Goal: Task Accomplishment & Management: Manage account settings

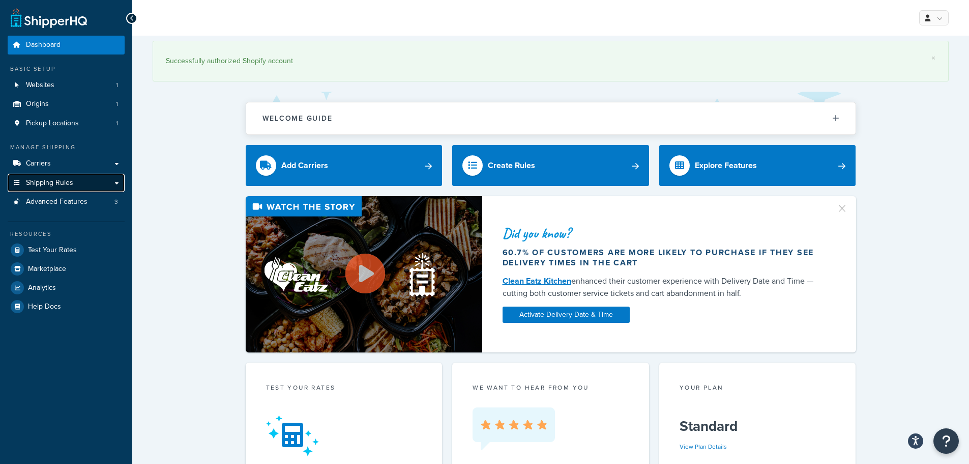
click at [45, 182] on span "Shipping Rules" at bounding box center [49, 183] width 47 height 9
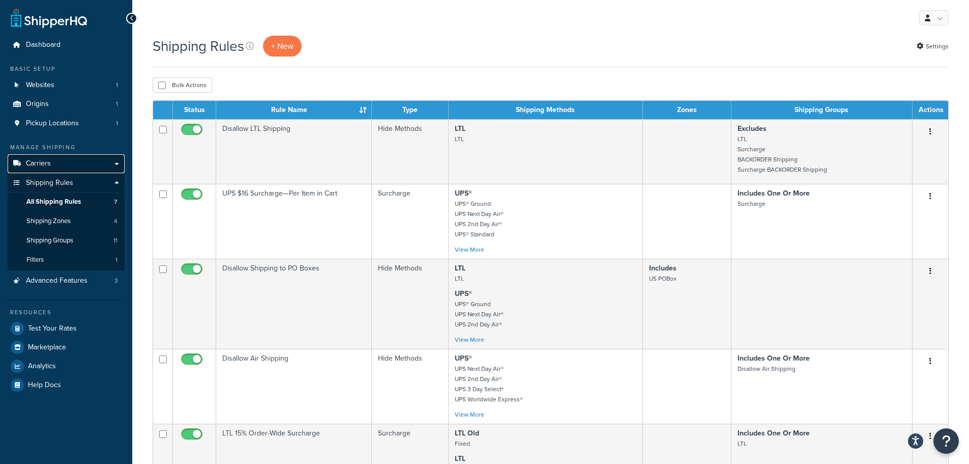
click at [46, 162] on span "Carriers" at bounding box center [38, 163] width 25 height 9
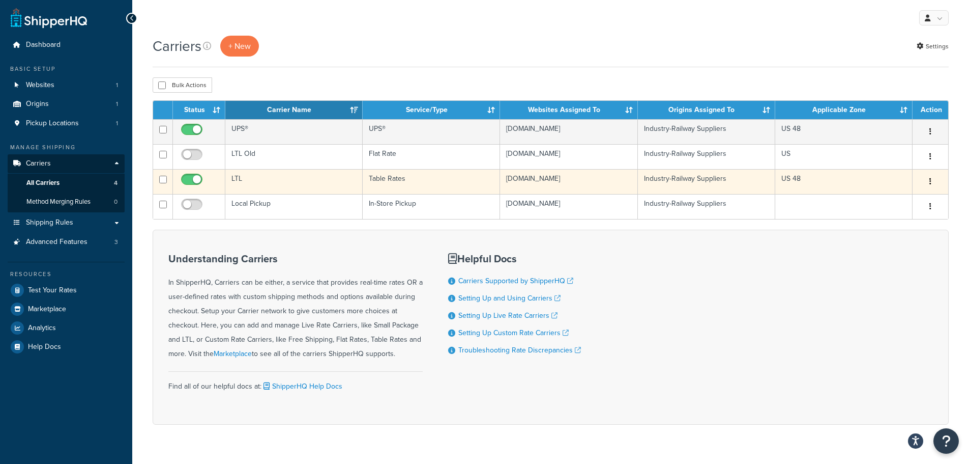
click at [270, 189] on td "LTL" at bounding box center [293, 181] width 137 height 25
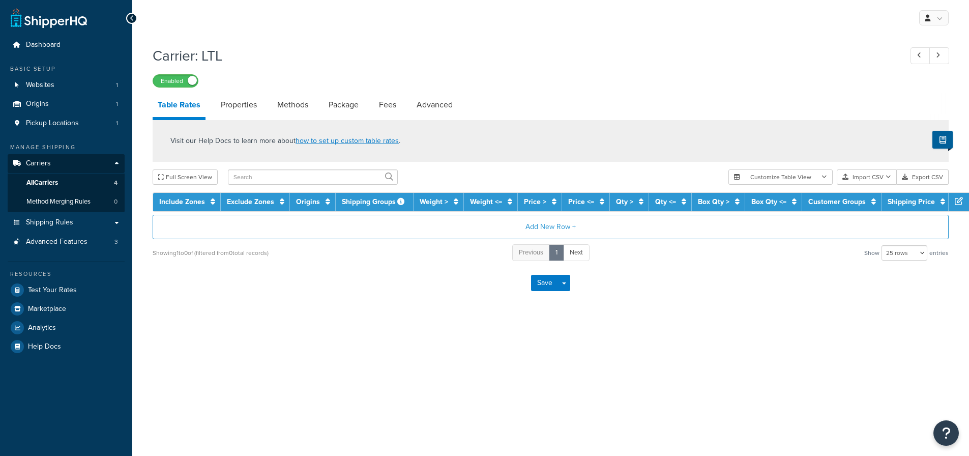
select select "25"
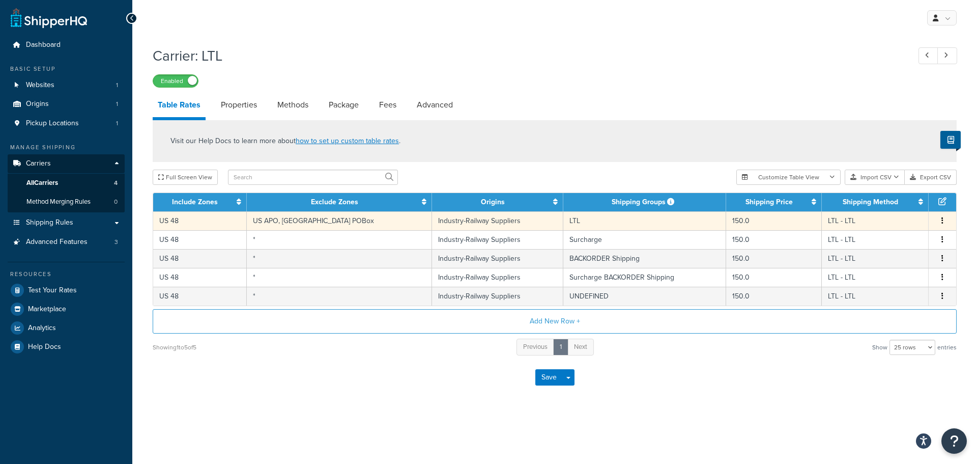
click at [757, 219] on td "150.0" at bounding box center [774, 220] width 96 height 19
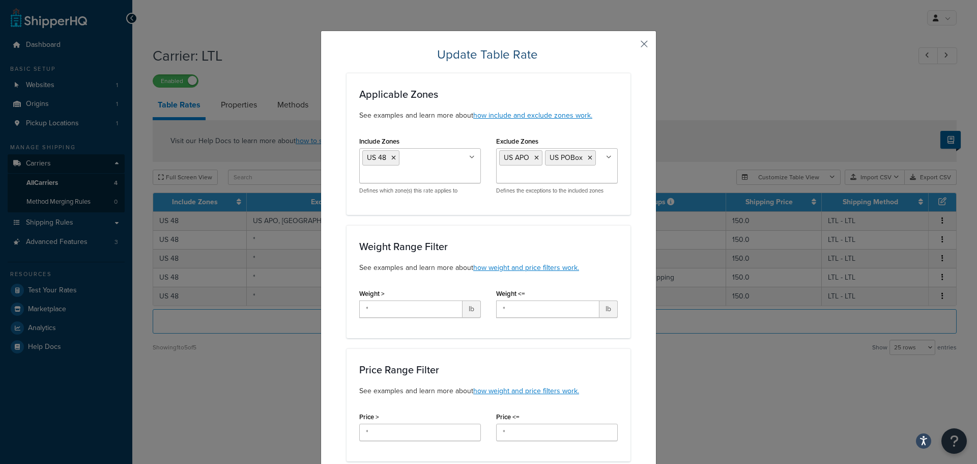
click at [631, 46] on button "button" at bounding box center [629, 47] width 3 height 3
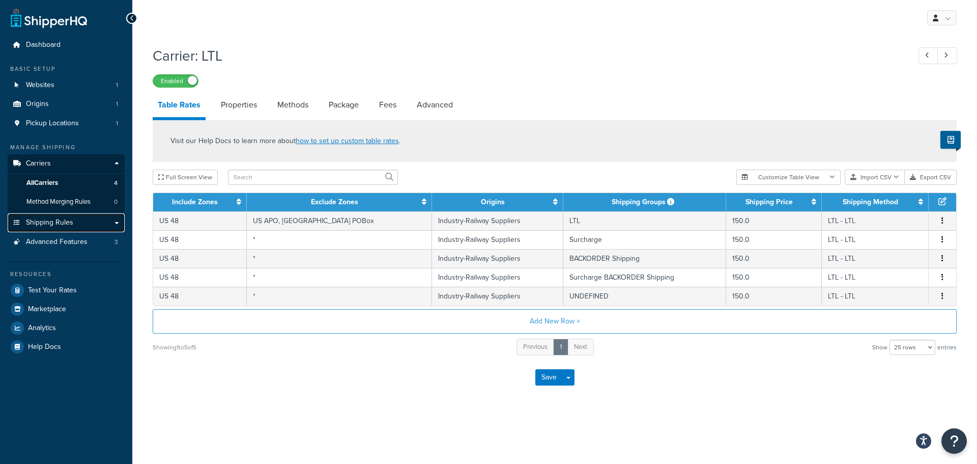
click at [79, 219] on link "Shipping Rules" at bounding box center [66, 222] width 117 height 19
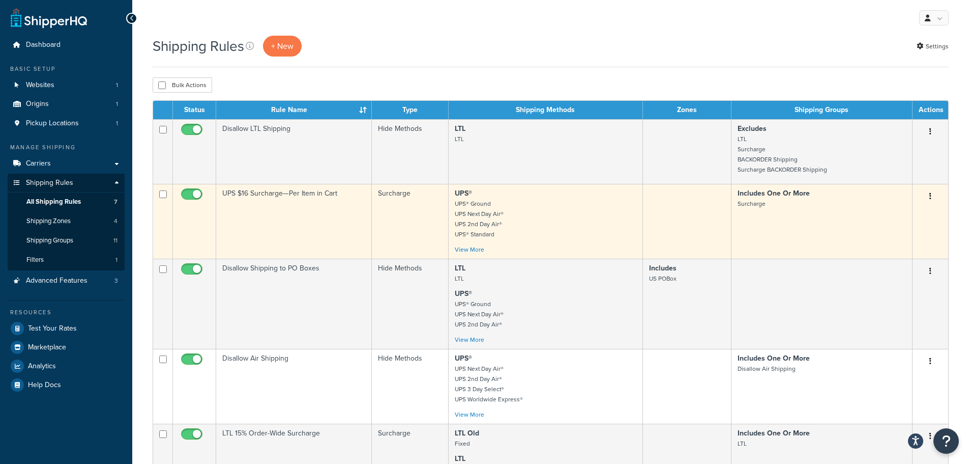
click at [216, 206] on td at bounding box center [194, 221] width 43 height 75
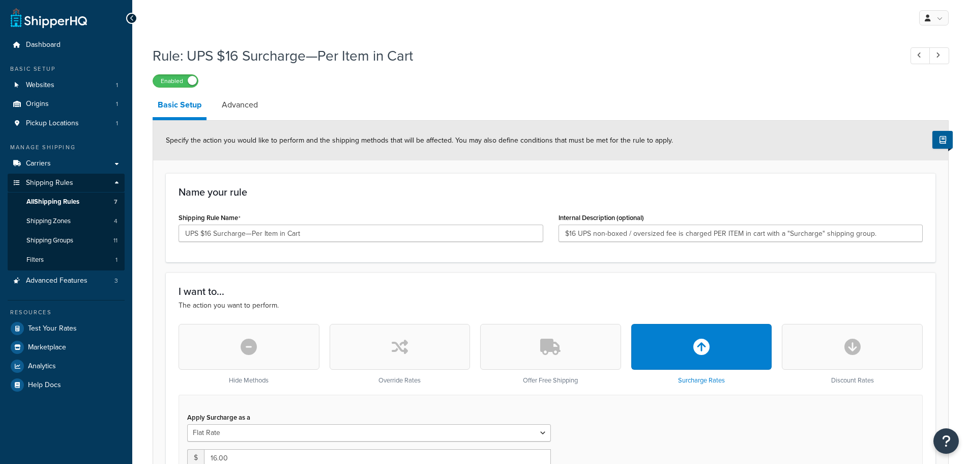
select select "ITEM"
drag, startPoint x: 244, startPoint y: 101, endPoint x: 311, endPoint y: 96, distance: 66.9
click at [244, 101] on link "Advanced" at bounding box center [240, 105] width 46 height 24
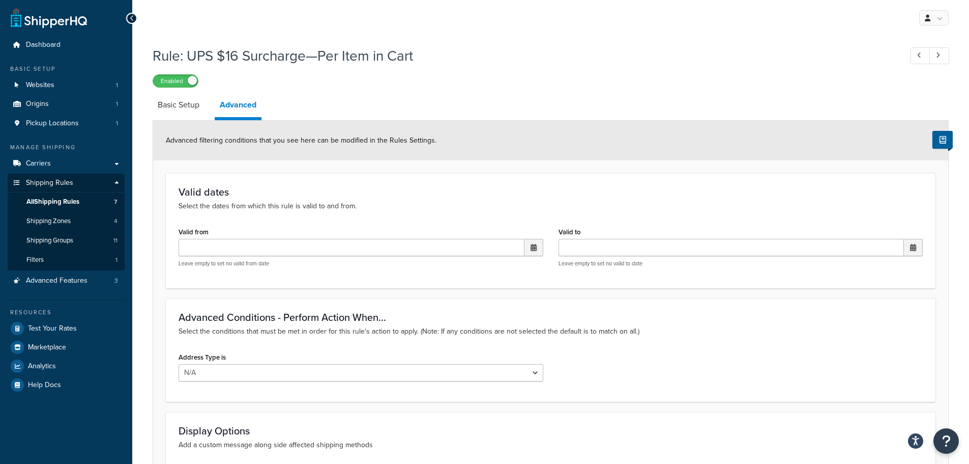
select select "ITEM"
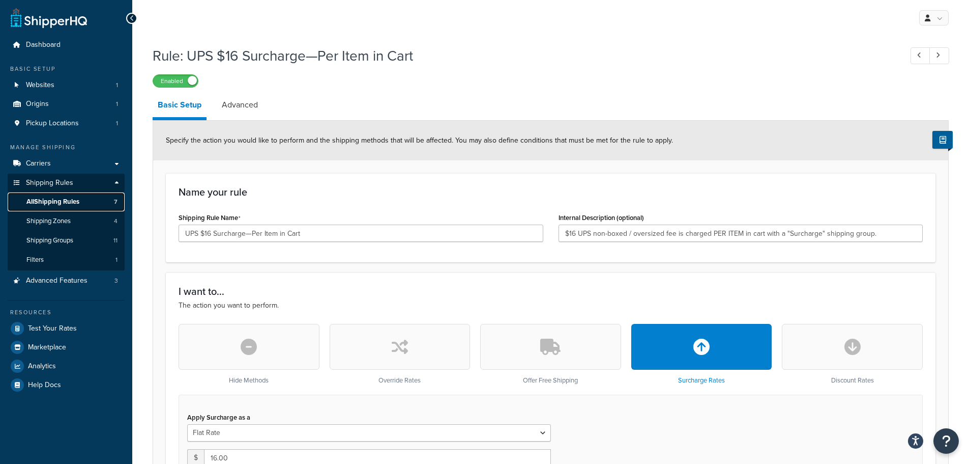
click at [48, 205] on span "All Shipping Rules" at bounding box center [52, 201] width 53 height 9
click at [56, 200] on span "All Shipping Rules" at bounding box center [52, 201] width 53 height 9
